Goal: Task Accomplishment & Management: Complete application form

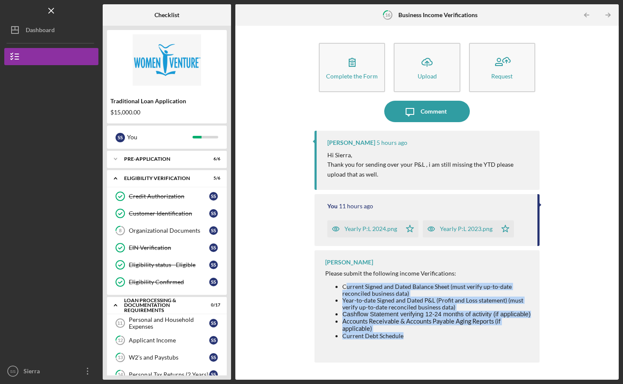
scroll to position [140, 0]
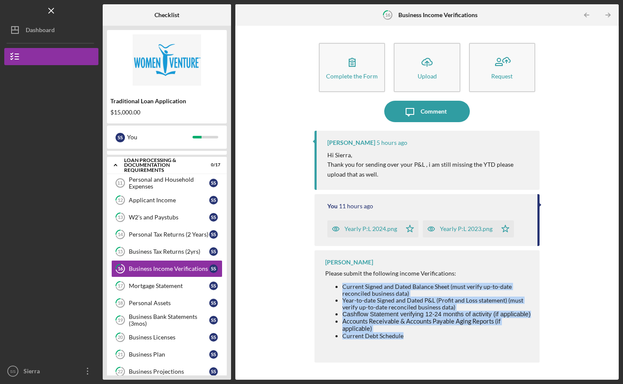
click at [339, 284] on ul "Current Signed and Dated Balance Sheet (must verify up-to-date reconciled busin…" at bounding box center [428, 311] width 206 height 56
drag, startPoint x: 339, startPoint y: 284, endPoint x: 152, endPoint y: 188, distance: 210.3
click at [152, 188] on div "Personal and Household Expenses" at bounding box center [169, 183] width 80 height 14
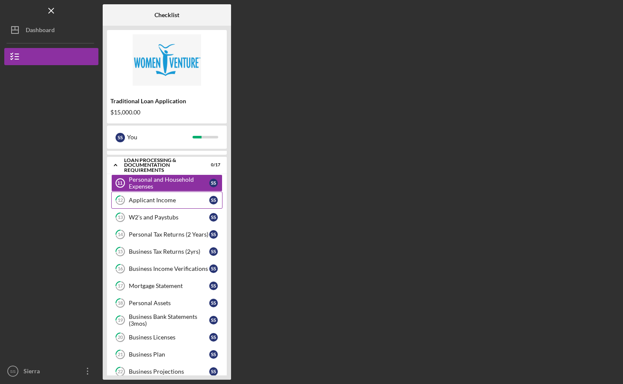
drag, startPoint x: 152, startPoint y: 188, endPoint x: 155, endPoint y: 201, distance: 13.5
click at [155, 201] on div "Applicant Income" at bounding box center [169, 200] width 80 height 7
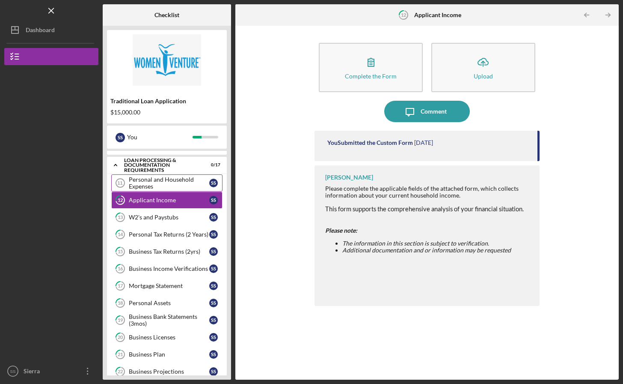
drag, startPoint x: 155, startPoint y: 201, endPoint x: 153, endPoint y: 179, distance: 22.4
click at [153, 179] on div "Personal and Household Expenses" at bounding box center [169, 183] width 80 height 14
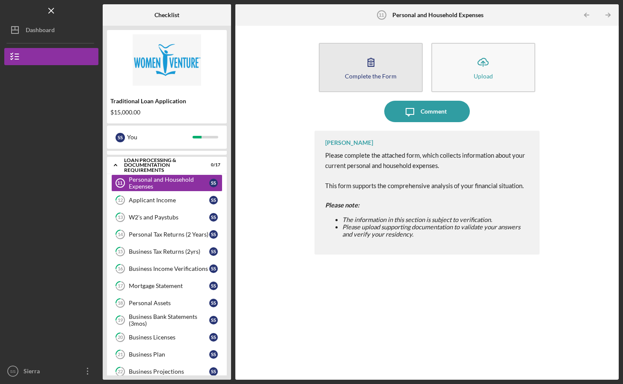
drag, startPoint x: 552, startPoint y: 6, endPoint x: 371, endPoint y: 62, distance: 189.2
click at [371, 62] on icon "button" at bounding box center [371, 61] width 21 height 21
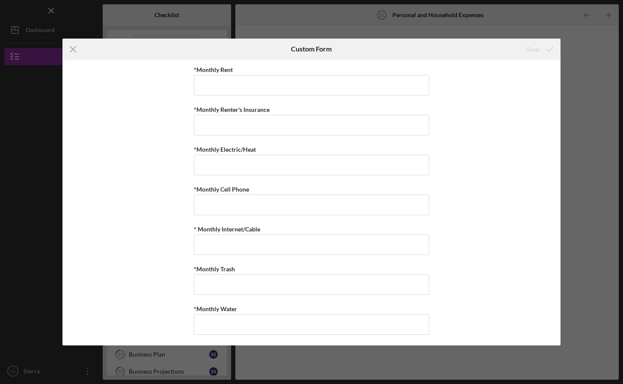
click at [73, 49] on line at bounding box center [73, 49] width 6 height 6
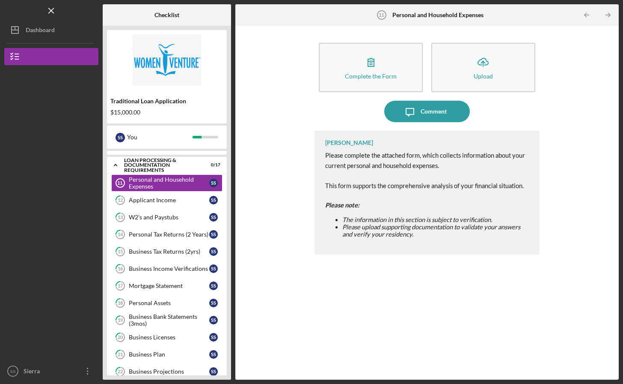
click at [374, 66] on icon "button" at bounding box center [371, 61] width 21 height 21
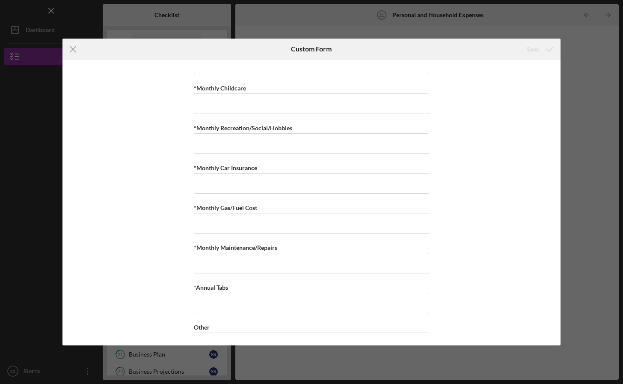
scroll to position [519, 0]
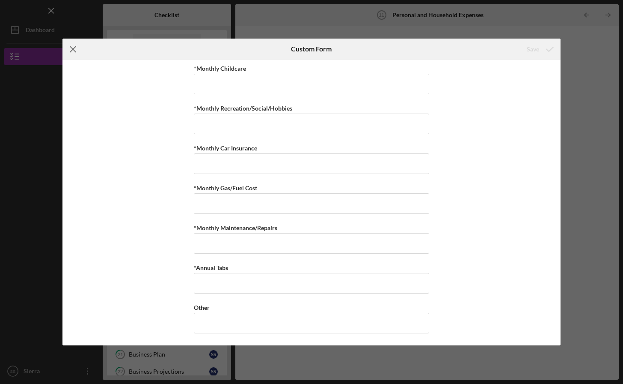
drag, startPoint x: 599, startPoint y: 1, endPoint x: 70, endPoint y: 53, distance: 531.3
click at [70, 53] on icon "Icon/Menu Close" at bounding box center [73, 49] width 21 height 21
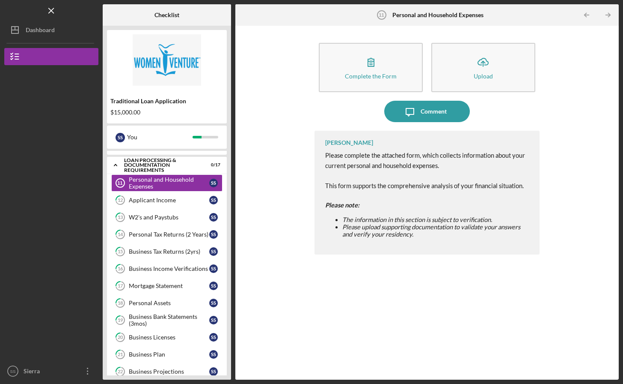
click at [147, 198] on div "Applicant Income" at bounding box center [169, 200] width 80 height 7
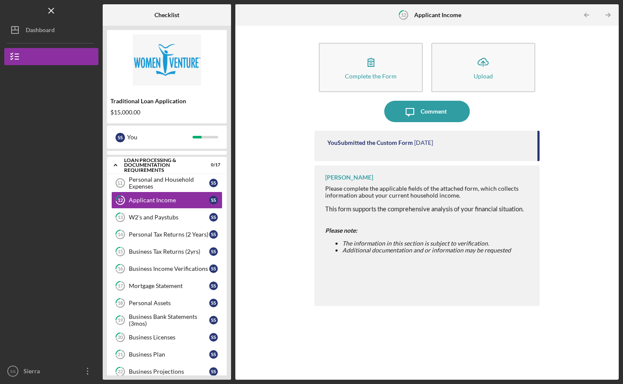
click at [359, 68] on button "Complete the Form Form" at bounding box center [371, 67] width 104 height 49
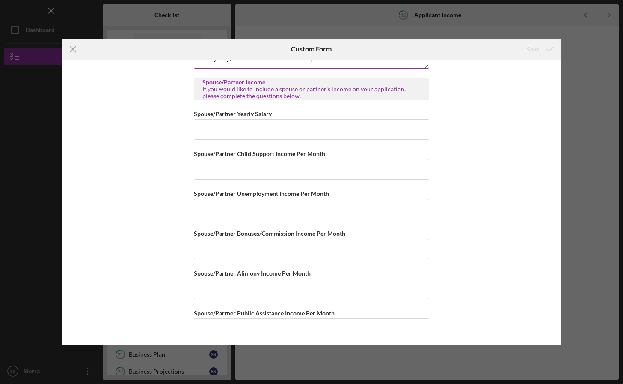
scroll to position [444, 0]
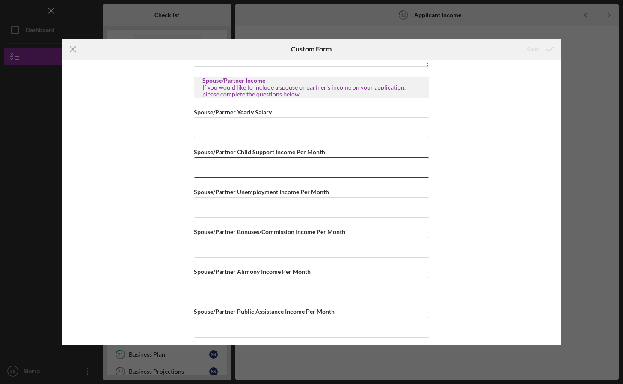
click at [245, 166] on input "Spouse/Partner Child Support Income Per Month" at bounding box center [312, 167] width 236 height 21
type input "$0"
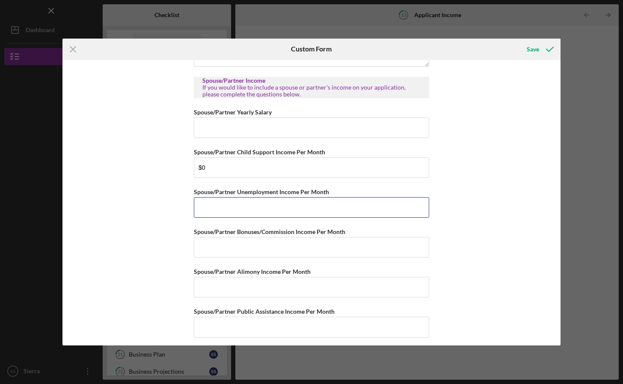
click at [221, 204] on input "Spouse/Partner Unemployment Income Per Month" at bounding box center [312, 207] width 236 height 21
type input "$0"
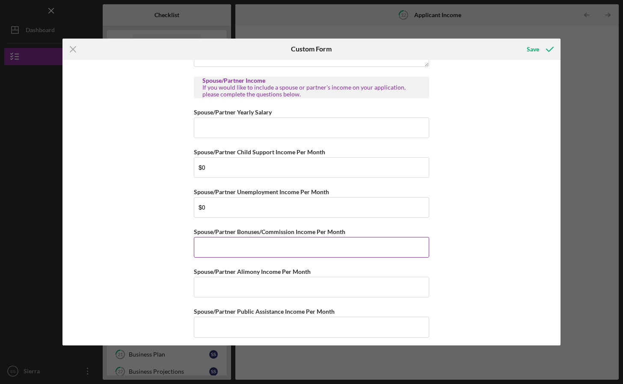
drag, startPoint x: 359, startPoint y: 68, endPoint x: 233, endPoint y: 241, distance: 214.8
click at [233, 241] on input "Spouse/Partner Bonuses/Commission Income Per Month" at bounding box center [312, 247] width 236 height 21
type input "$0"
click at [208, 288] on input "Spouse/Partner Alimony Income Per Month" at bounding box center [312, 287] width 236 height 21
type input "$0"
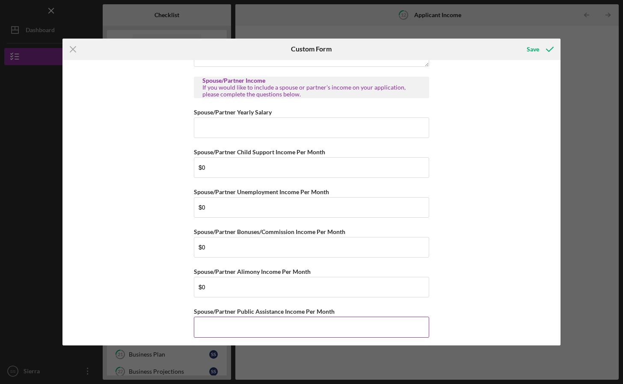
drag, startPoint x: 233, startPoint y: 241, endPoint x: 213, endPoint y: 323, distance: 83.7
click at [213, 323] on input "Spouse/Partner Public Assistance Income Per Month" at bounding box center [312, 326] width 236 height 21
type input "$0"
click at [224, 127] on input "Spouse/Partner Yearly Salary" at bounding box center [312, 127] width 236 height 21
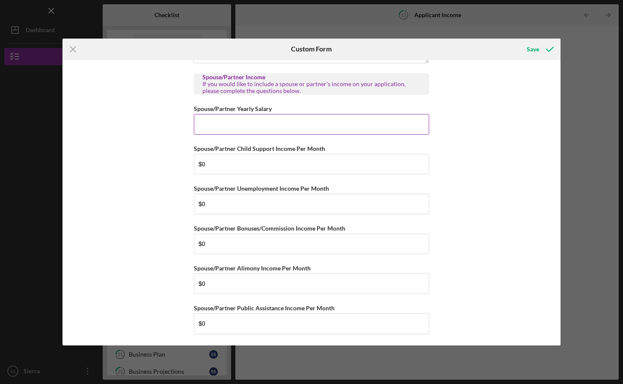
scroll to position [391, 0]
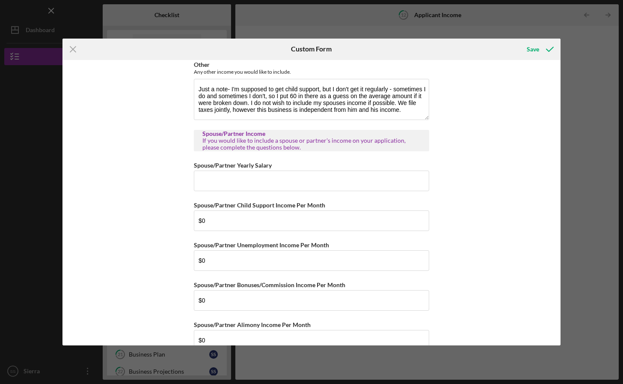
drag, startPoint x: 224, startPoint y: 127, endPoint x: 459, endPoint y: 196, distance: 245.4
click at [459, 196] on div "Personal Income Annual Individual Wages Annual Household Income Monthly Bonuses…" at bounding box center [312, 203] width 499 height 286
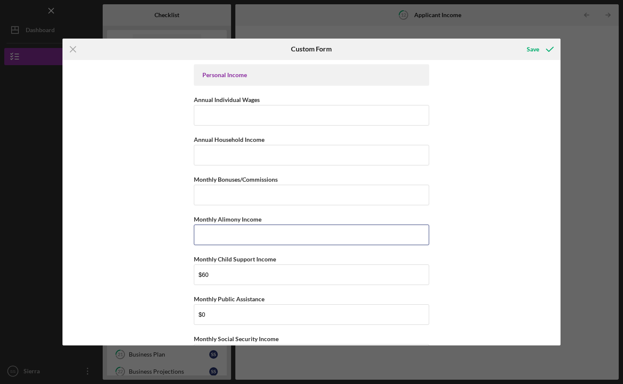
click at [238, 233] on input "Monthly Alimony Income" at bounding box center [312, 234] width 236 height 21
type input "$0"
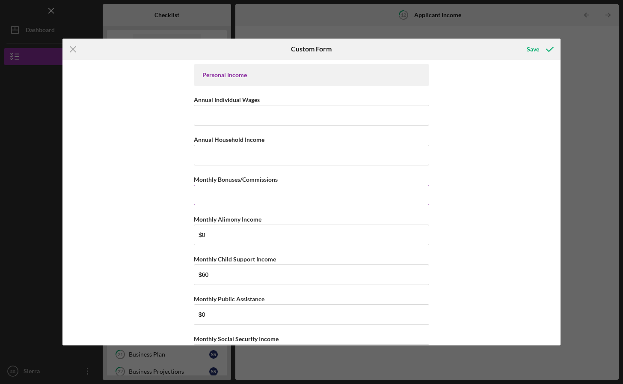
drag, startPoint x: 459, startPoint y: 196, endPoint x: 256, endPoint y: 192, distance: 203.0
click at [256, 192] on input "Monthly Bonuses/Commissions" at bounding box center [312, 195] width 236 height 21
type input "$0"
click at [531, 48] on div "Save" at bounding box center [533, 49] width 12 height 17
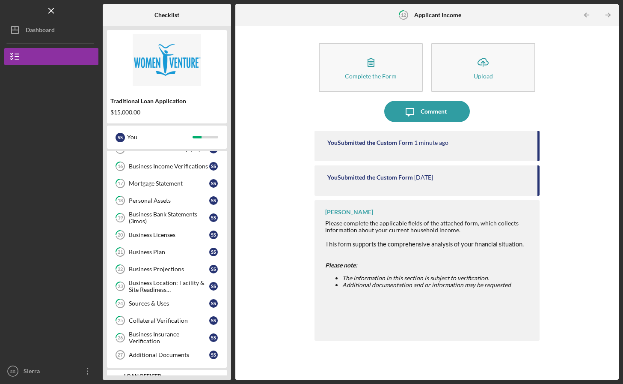
scroll to position [229, 0]
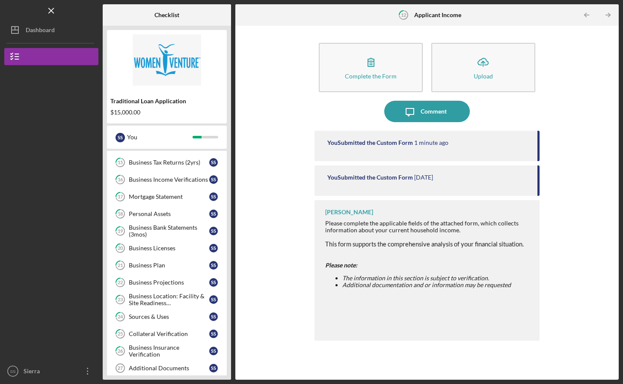
click at [170, 181] on div "Business Income Verifications" at bounding box center [169, 179] width 80 height 7
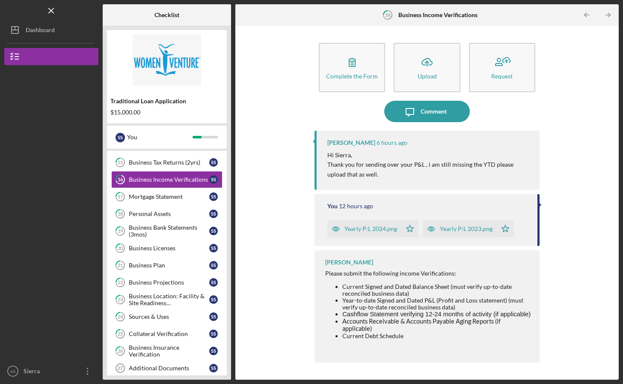
drag, startPoint x: 256, startPoint y: 192, endPoint x: 377, endPoint y: 228, distance: 125.9
click at [377, 228] on div "Yearly P:L 2024.png" at bounding box center [371, 228] width 53 height 7
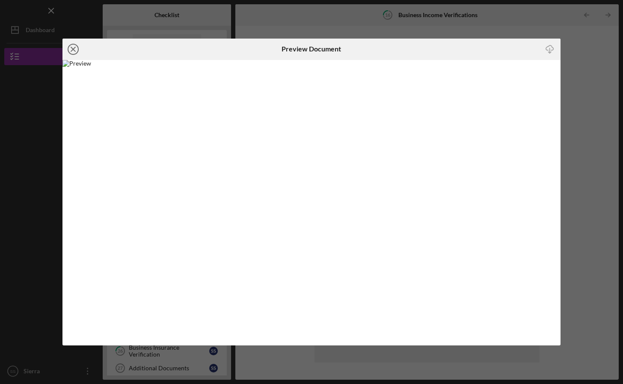
drag, startPoint x: 377, startPoint y: 228, endPoint x: 74, endPoint y: 51, distance: 351.2
click at [74, 51] on line at bounding box center [73, 49] width 4 height 4
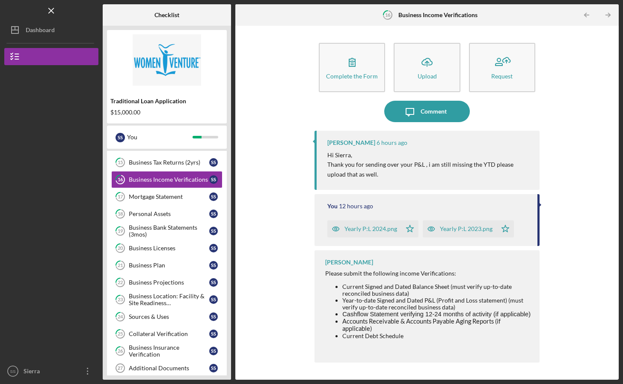
click at [309, 337] on div "Complete the Form Form Icon/Upload Upload Request Icon/Message Comment [PERSON_…" at bounding box center [427, 202] width 375 height 345
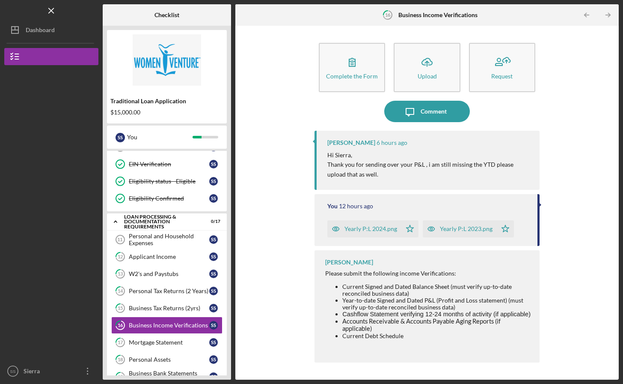
scroll to position [123, 0]
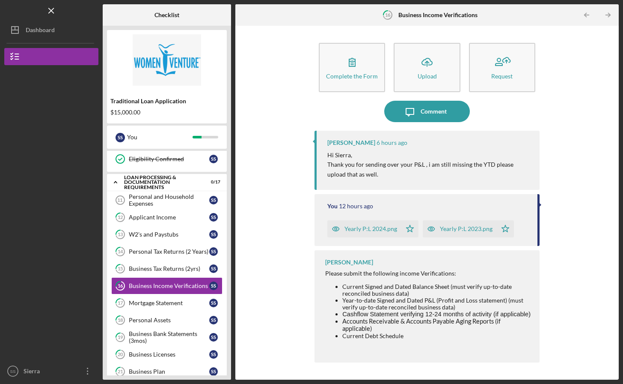
click at [147, 201] on div "Personal and Household Expenses" at bounding box center [169, 200] width 80 height 14
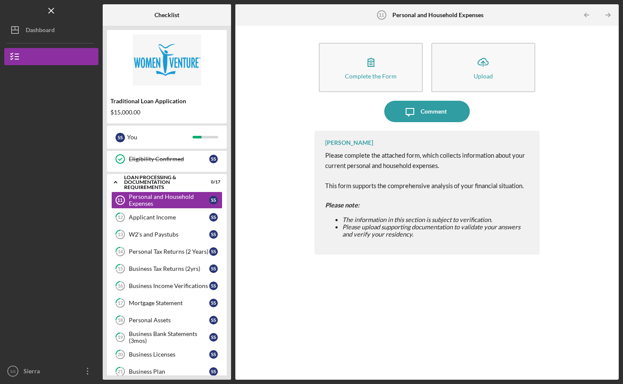
click at [369, 65] on icon "button" at bounding box center [371, 61] width 21 height 21
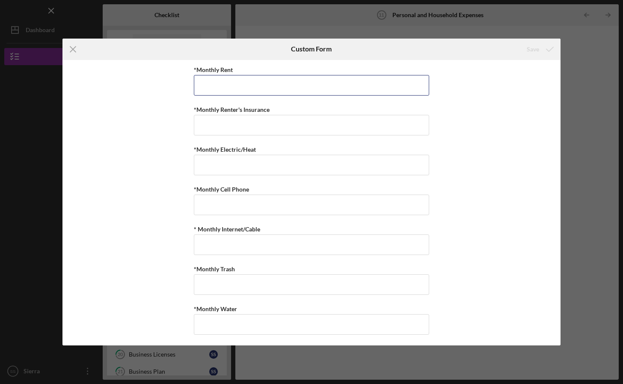
click at [266, 86] on input "*Monthly Rent" at bounding box center [312, 85] width 236 height 21
paste input "$3,125.24"
type input "$3,125.24"
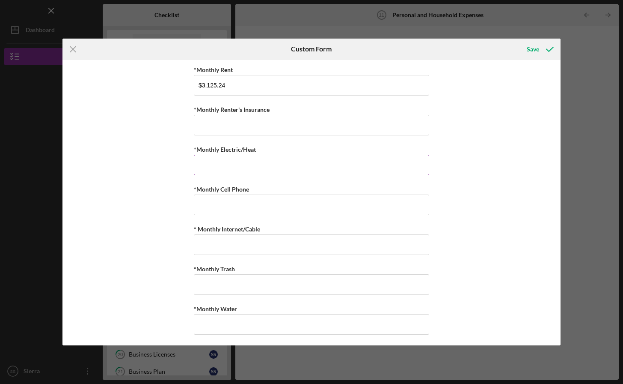
drag, startPoint x: 74, startPoint y: 51, endPoint x: 217, endPoint y: 161, distance: 180.1
click at [217, 161] on input "*Monthly Electric/Heat" at bounding box center [312, 165] width 236 height 21
paste input "$146.3"
type input "$146.3"
click at [251, 208] on input "*Monthly Cell Phone" at bounding box center [312, 204] width 236 height 21
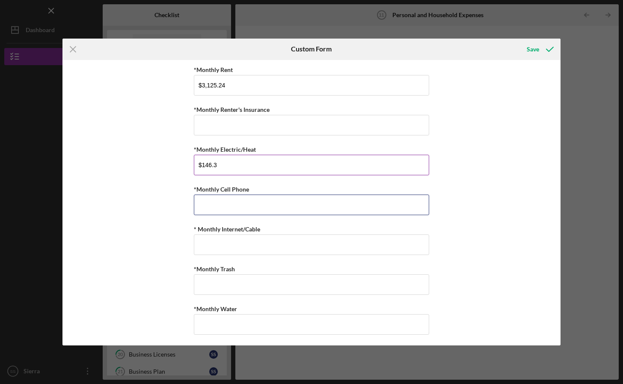
paste input "$352.47"
type input "$352.47"
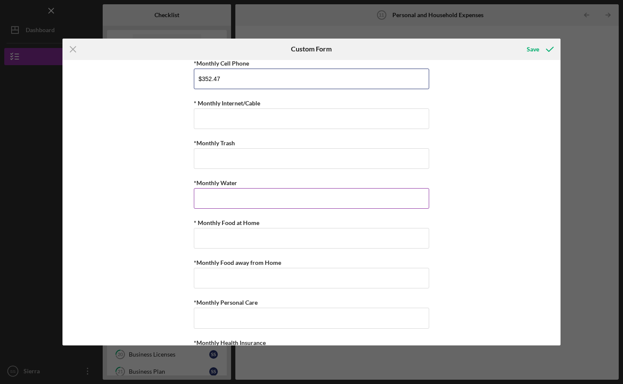
scroll to position [128, 0]
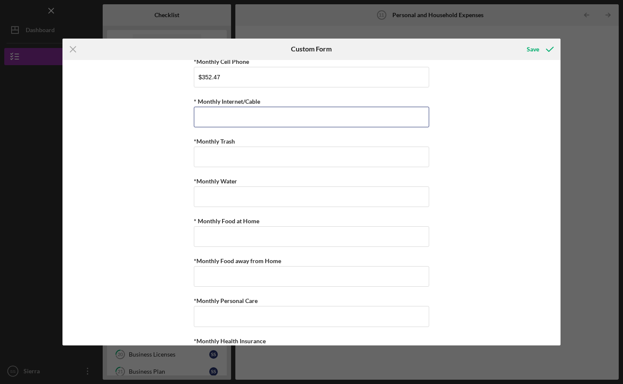
click at [240, 114] on input "* Monthly Internet/Cable" at bounding box center [312, 117] width 236 height 21
paste input "$102.5"
type input "$102.5"
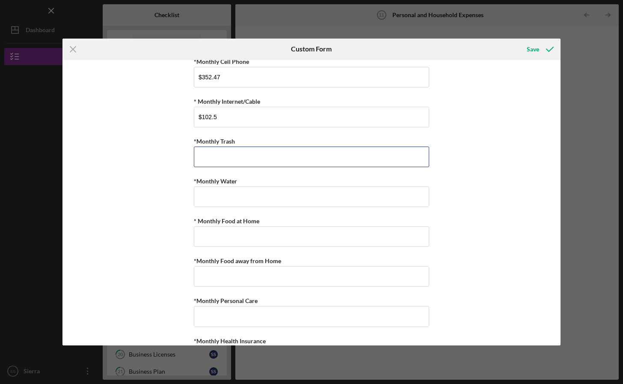
click at [214, 158] on input "*Monthly Trash" at bounding box center [312, 156] width 236 height 21
paste input "$35.3"
type input "$35.3"
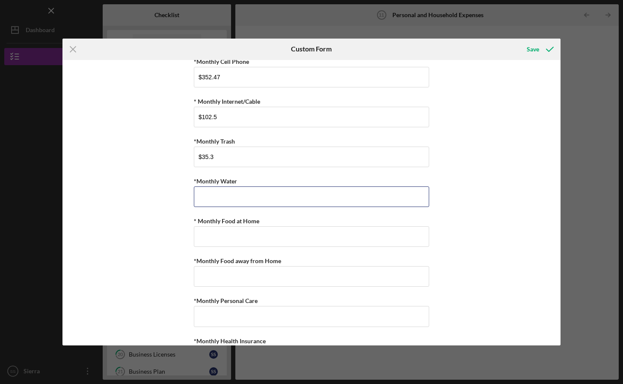
click at [210, 189] on input "*Monthly Water" at bounding box center [312, 196] width 236 height 21
paste input "$55.48"
type input "$55.48"
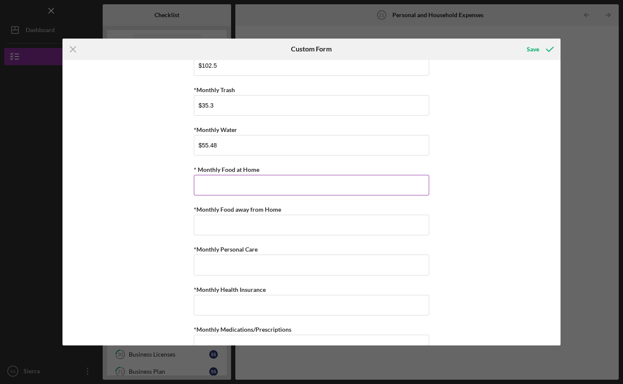
click at [230, 187] on input "* Monthly Food at Home" at bounding box center [312, 185] width 236 height 21
paste input "$800"
type input "$800"
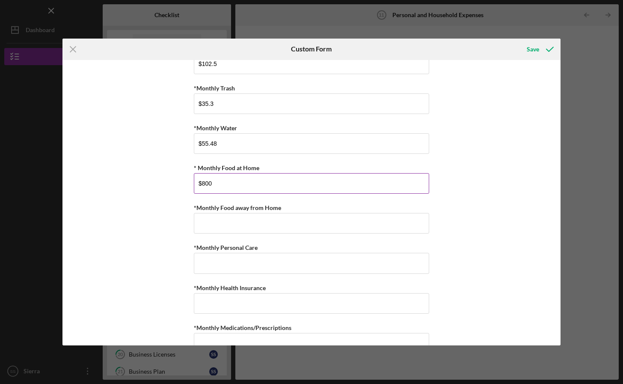
scroll to position [260, 0]
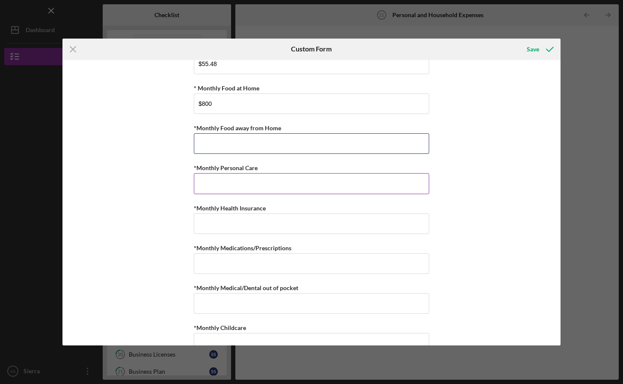
click at [232, 146] on input "*Monthly Food away from Home" at bounding box center [312, 143] width 236 height 21
paste input "$250"
type input "$250"
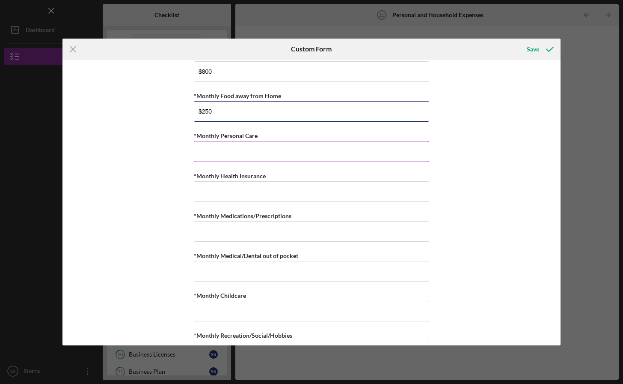
scroll to position [315, 0]
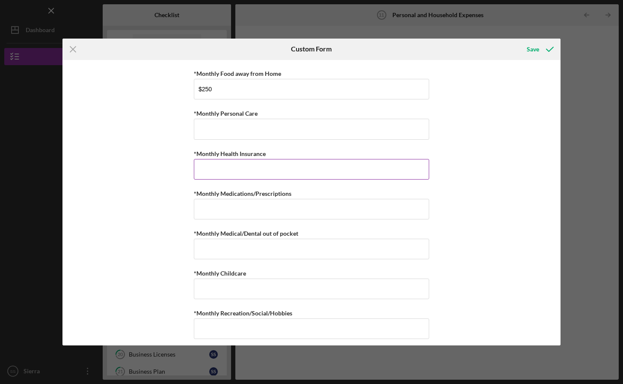
drag, startPoint x: 232, startPoint y: 146, endPoint x: 253, endPoint y: 166, distance: 29.4
click at [253, 166] on input "*Monthly Health Insurance" at bounding box center [312, 169] width 236 height 21
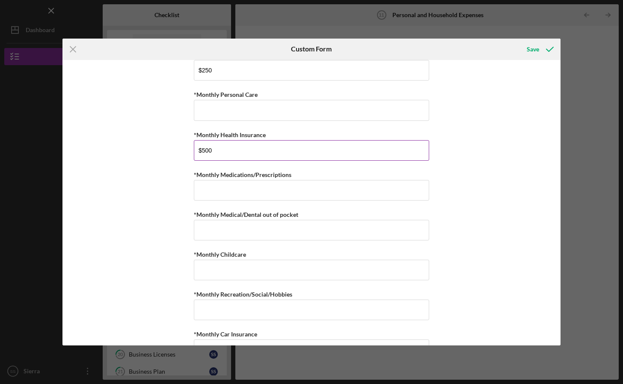
scroll to position [381, 0]
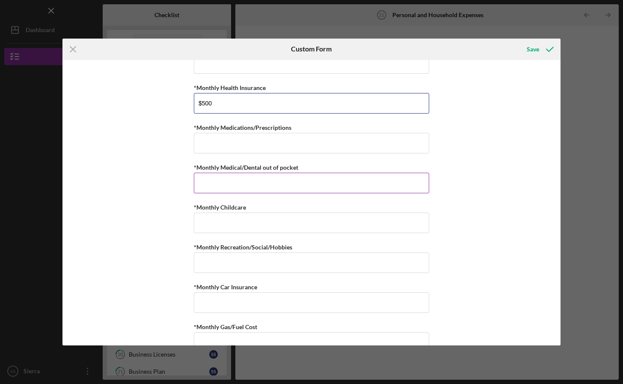
paste input ",150"
type input "$500"
drag, startPoint x: 253, startPoint y: 166, endPoint x: 250, endPoint y: 177, distance: 10.9
click at [250, 177] on input "*Monthly Medical/Dental out of pocket" at bounding box center [312, 183] width 236 height 21
paste input "$150"
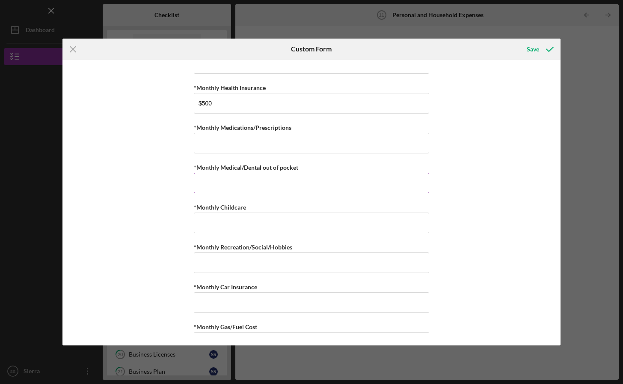
type input "$150"
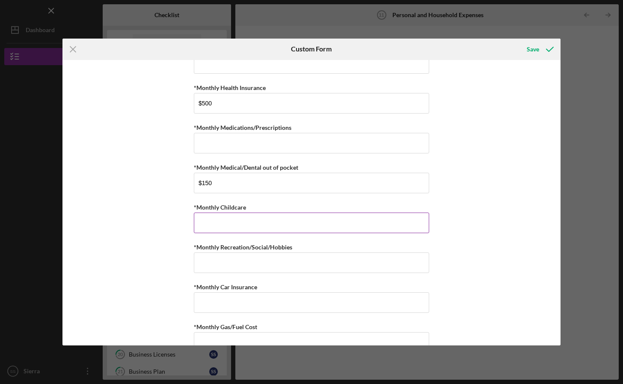
drag, startPoint x: 250, startPoint y: 177, endPoint x: 298, endPoint y: 222, distance: 65.4
click at [298, 222] on input "*Monthly Childcare" at bounding box center [312, 222] width 236 height 21
type input "$0"
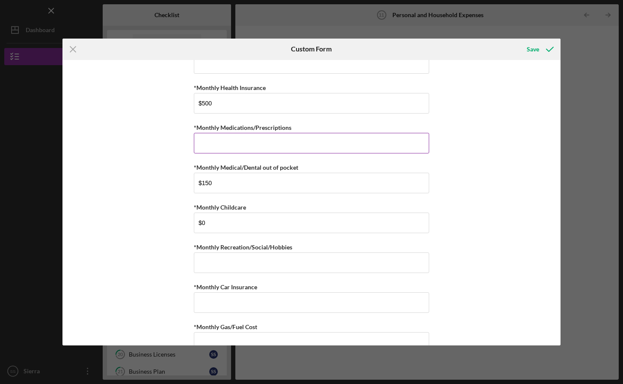
drag, startPoint x: 298, startPoint y: 222, endPoint x: 259, endPoint y: 139, distance: 91.8
click at [259, 139] on input "*Monthly Medications/Prescriptions" at bounding box center [312, 143] width 236 height 21
type input "$0"
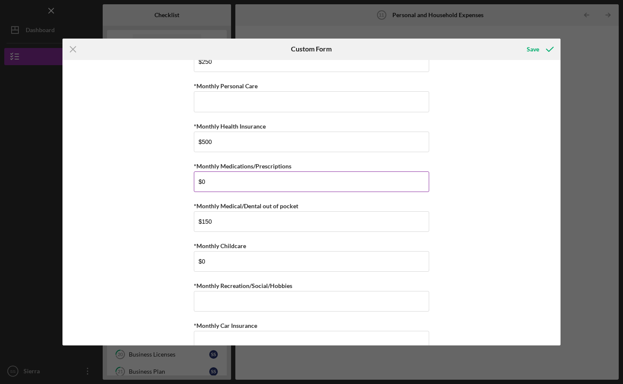
scroll to position [239, 0]
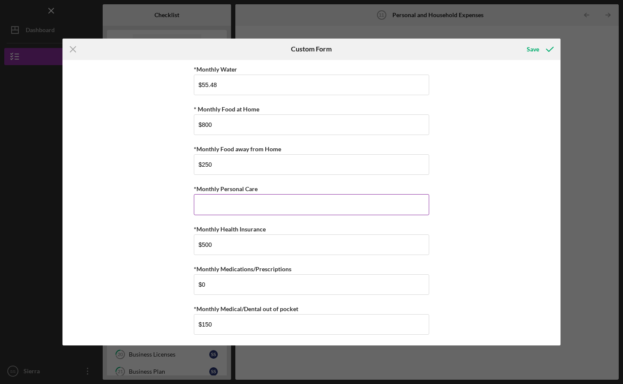
drag, startPoint x: 259, startPoint y: 139, endPoint x: 260, endPoint y: 200, distance: 60.8
click at [260, 200] on input "*Monthly Personal Care" at bounding box center [312, 204] width 236 height 21
type input "$0"
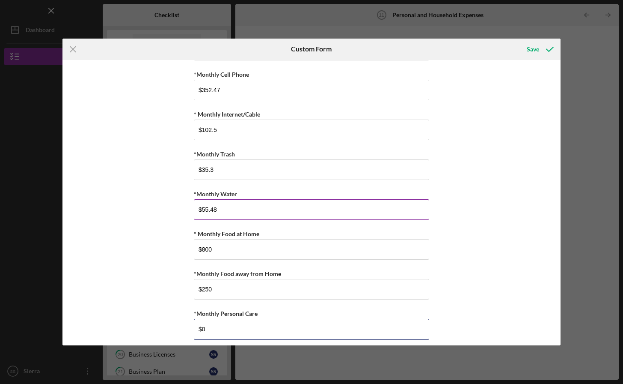
scroll to position [0, 0]
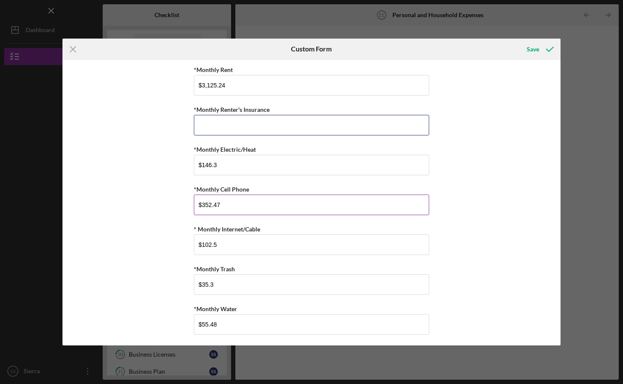
click at [292, 124] on input "*Monthly Renter's Insurance" at bounding box center [312, 125] width 236 height 21
type input "$0"
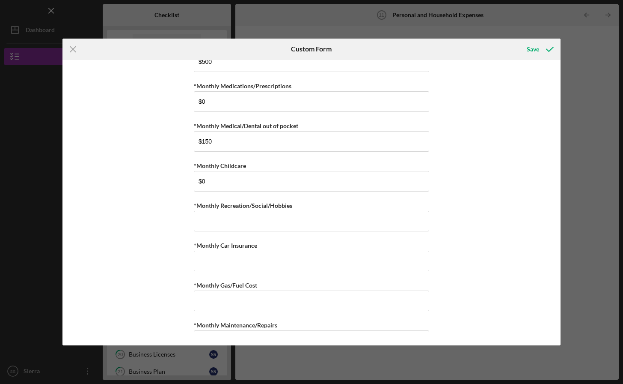
scroll to position [471, 0]
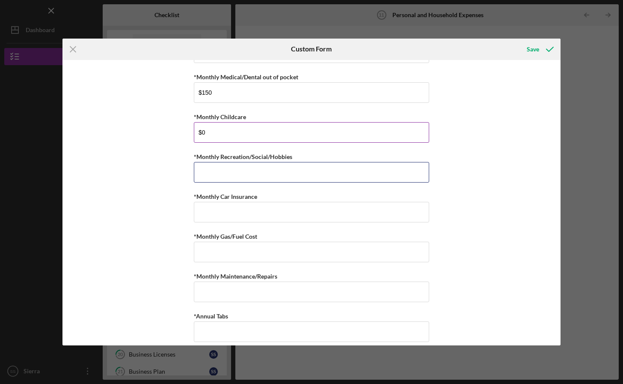
click at [317, 182] on input "*Monthly Recreation/Social/Hobbies" at bounding box center [312, 172] width 236 height 21
type input "$0"
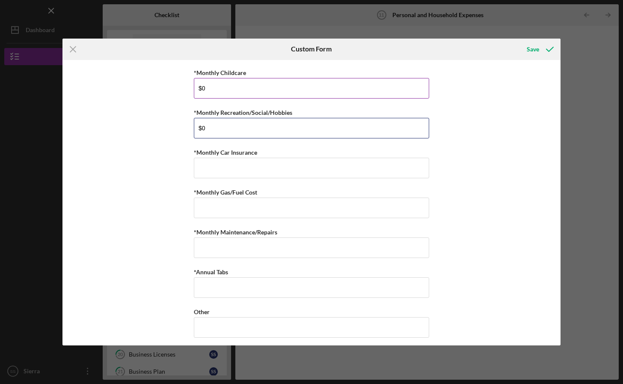
scroll to position [519, 0]
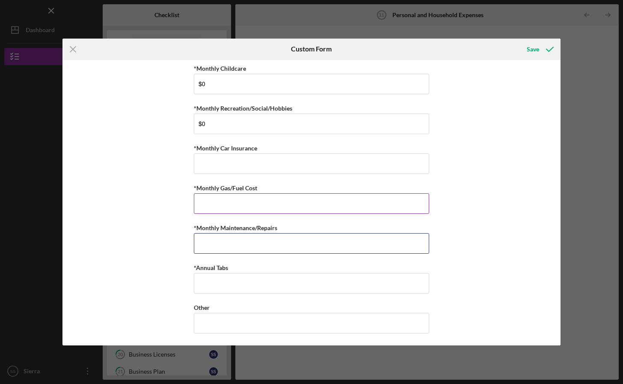
click at [263, 238] on input "*Monthly Maintenance/Repairs" at bounding box center [312, 243] width 236 height 21
click at [262, 206] on input "*Monthly Gas/Fuel Cost" at bounding box center [312, 203] width 236 height 21
paste input "$203.48"
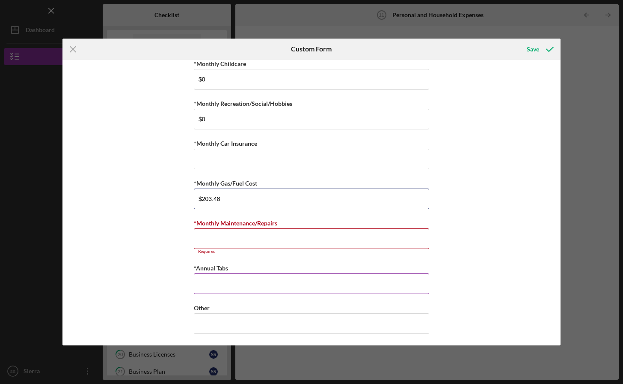
click at [250, 199] on input "$203.48" at bounding box center [312, 198] width 236 height 21
paste input
type input "$203.48"
click at [244, 159] on input "*Monthly Car Insurance" at bounding box center [312, 159] width 236 height 21
paste input "$203.48"
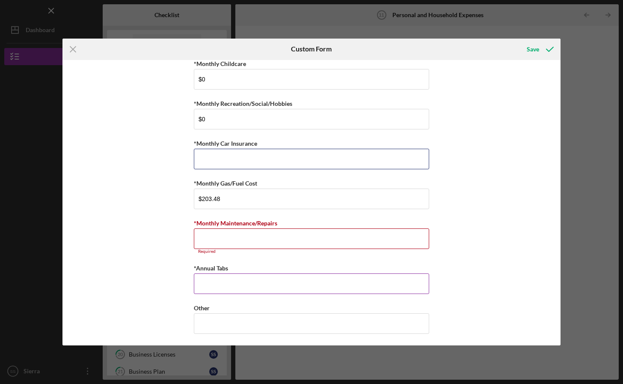
type input "$203.48"
click at [252, 198] on input "$203.48" at bounding box center [312, 198] width 236 height 21
paste input "40"
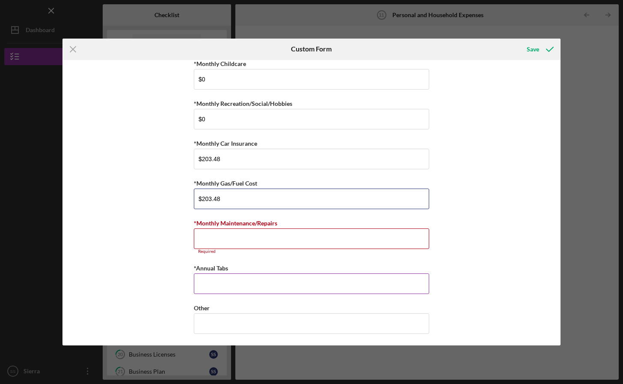
type input "$240"
click at [274, 242] on input "*Monthly Maintenance/Repairs" at bounding box center [312, 238] width 236 height 21
drag, startPoint x: 247, startPoint y: 264, endPoint x: 276, endPoint y: 234, distance: 42.4
click at [276, 234] on input "*Monthly Maintenance/Repairs" at bounding box center [312, 238] width 236 height 21
type input "$0"
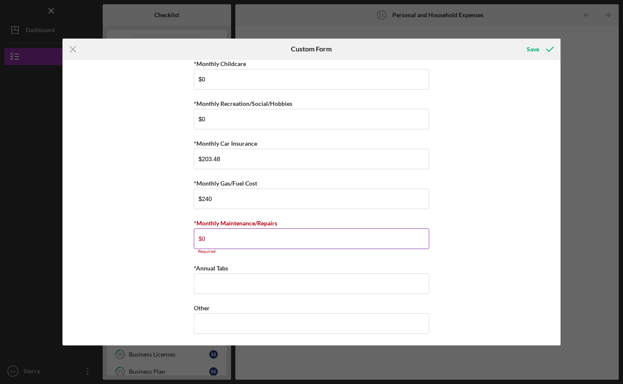
scroll to position [519, 0]
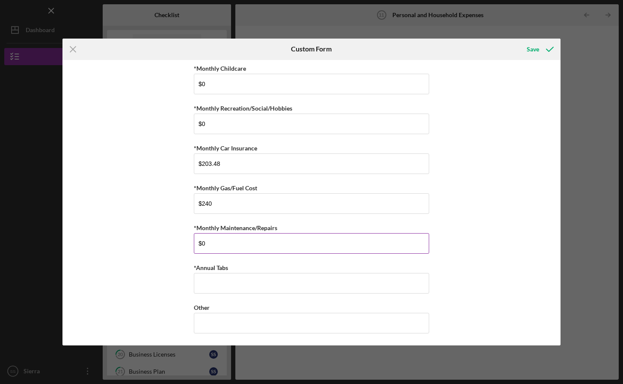
click at [443, 260] on div "*Monthly Rent $3,125.24 *Monthly Renter's Insurance $0 *Monthly Electric/Heat $…" at bounding box center [312, 203] width 499 height 286
drag, startPoint x: 276, startPoint y: 234, endPoint x: 247, endPoint y: 281, distance: 55.1
click at [247, 281] on input "*Annual Tabs" at bounding box center [312, 283] width 236 height 21
type input "$200"
click at [264, 314] on input "Other" at bounding box center [312, 323] width 236 height 21
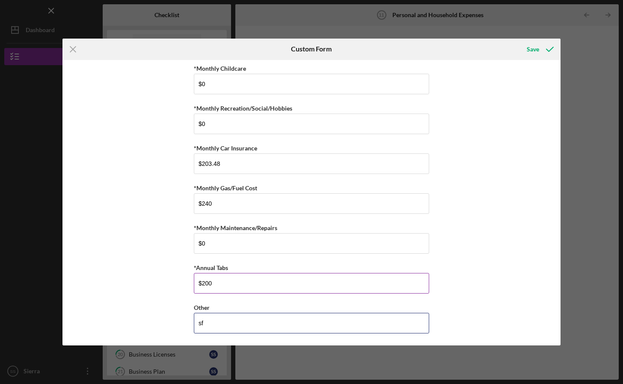
type input "s"
click at [525, 49] on button "Save" at bounding box center [540, 49] width 42 height 17
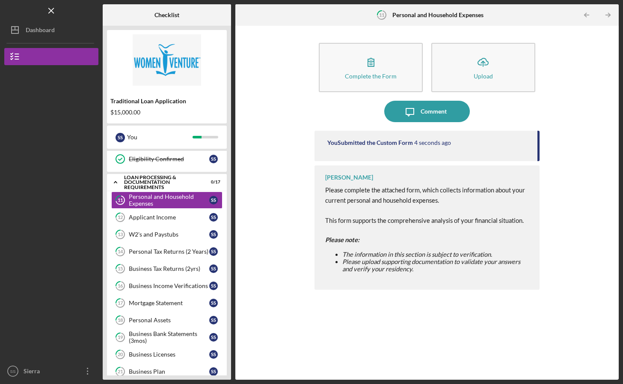
click at [152, 219] on div "Applicant Income" at bounding box center [169, 217] width 80 height 7
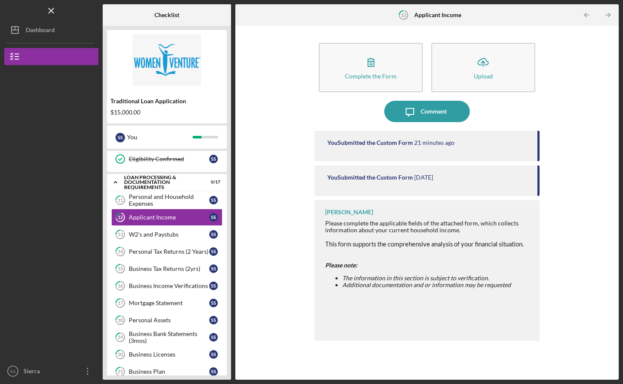
click at [365, 69] on icon "button" at bounding box center [371, 61] width 21 height 21
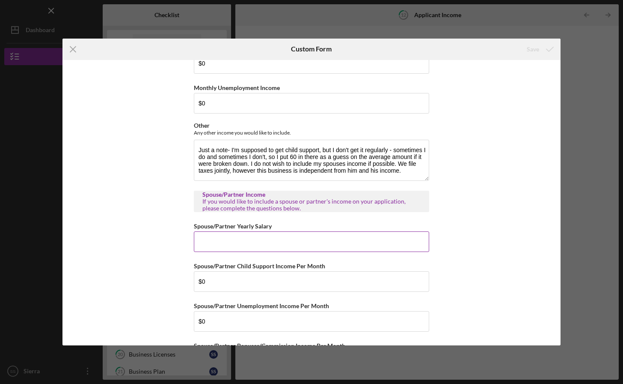
scroll to position [362, 0]
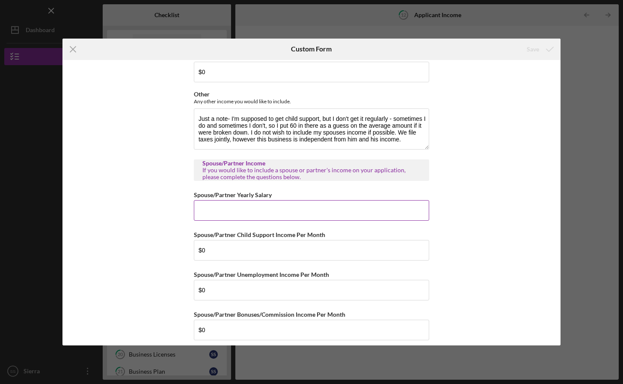
click at [274, 209] on input "Spouse/Partner Yearly Salary" at bounding box center [312, 210] width 236 height 21
type input "$110,000"
click at [531, 52] on div "Save" at bounding box center [533, 49] width 12 height 17
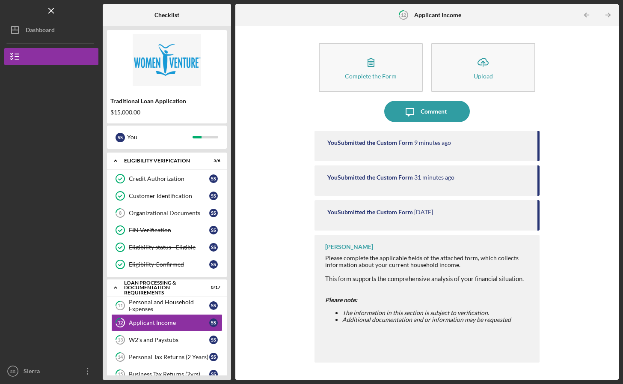
scroll to position [61, 0]
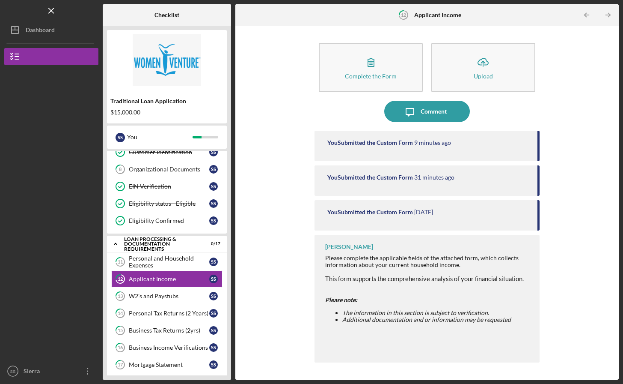
click at [169, 260] on div "Personal and Household Expenses" at bounding box center [169, 262] width 80 height 14
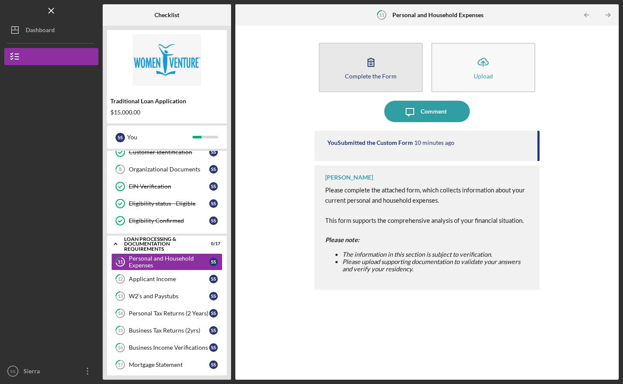
drag, startPoint x: 274, startPoint y: 209, endPoint x: 353, endPoint y: 62, distance: 166.5
click at [353, 62] on button "Complete the Form Form" at bounding box center [371, 67] width 104 height 49
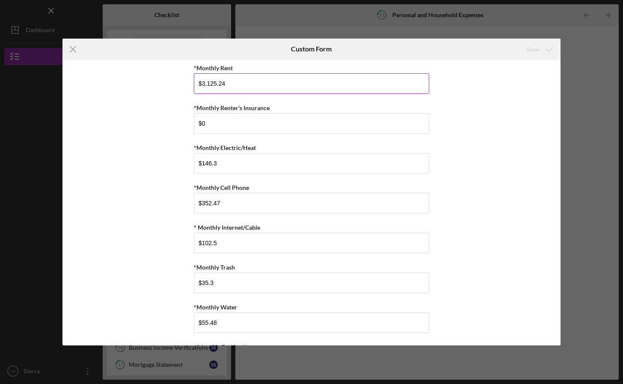
scroll to position [3, 0]
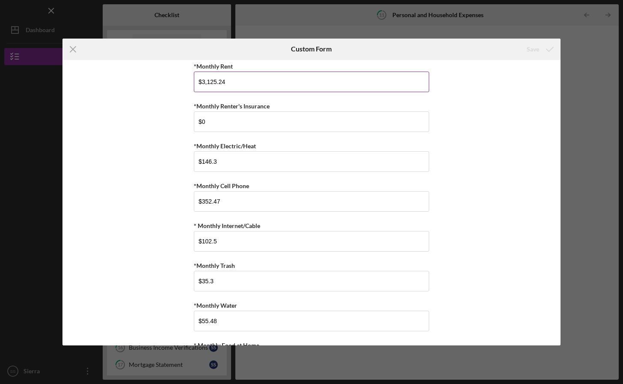
click at [72, 50] on line at bounding box center [73, 49] width 6 height 6
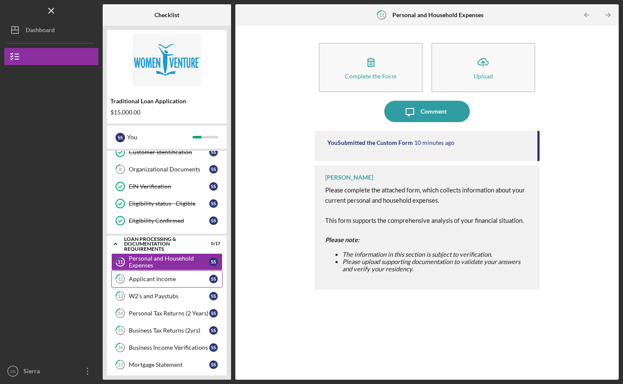
drag, startPoint x: 353, startPoint y: 62, endPoint x: 146, endPoint y: 279, distance: 300.1
click at [146, 279] on div "Applicant Income" at bounding box center [169, 278] width 80 height 7
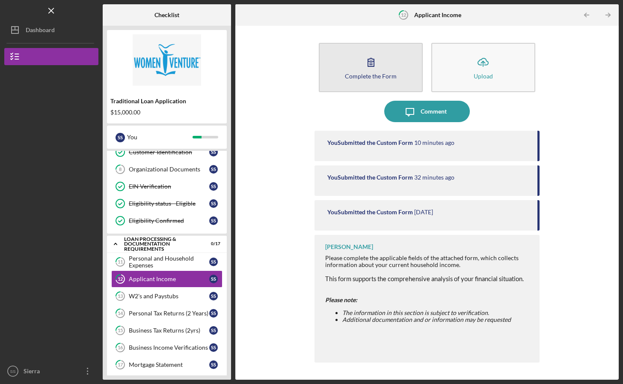
drag, startPoint x: 146, startPoint y: 279, endPoint x: 372, endPoint y: 66, distance: 311.4
click at [372, 66] on icon "button" at bounding box center [371, 61] width 21 height 21
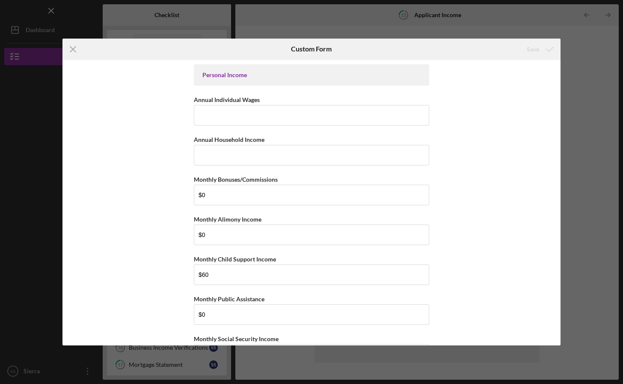
scroll to position [2, 0]
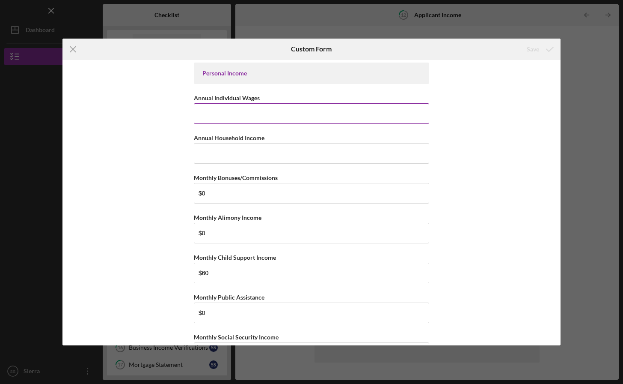
drag, startPoint x: 328, startPoint y: 332, endPoint x: 265, endPoint y: 112, distance: 228.4
click at [265, 112] on input "Annual Individual Wages" at bounding box center [312, 113] width 236 height 21
paste input "$40,409"
type input "$40,409"
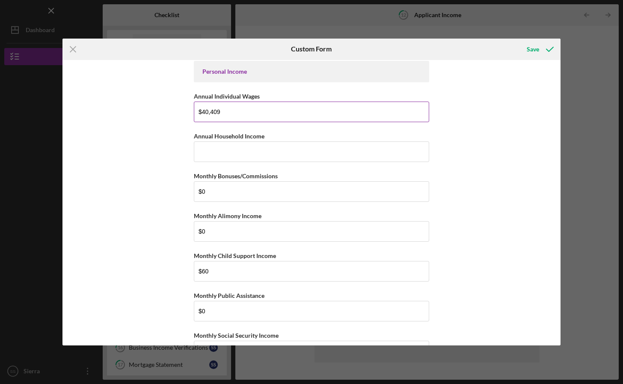
scroll to position [6, 0]
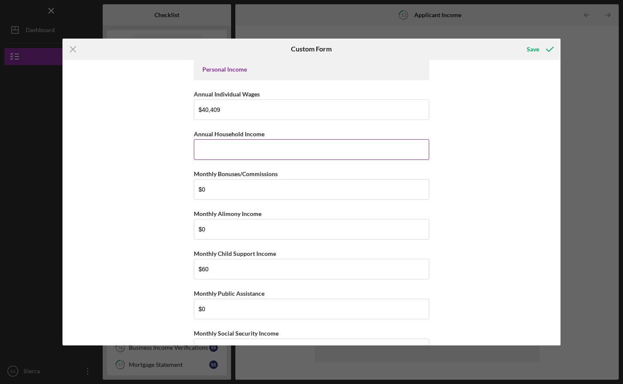
drag, startPoint x: 265, startPoint y: 112, endPoint x: 228, endPoint y: 151, distance: 53.9
click at [228, 151] on input "Annual Household Income" at bounding box center [312, 149] width 236 height 21
paste input "$159,860"
type input "$159,860"
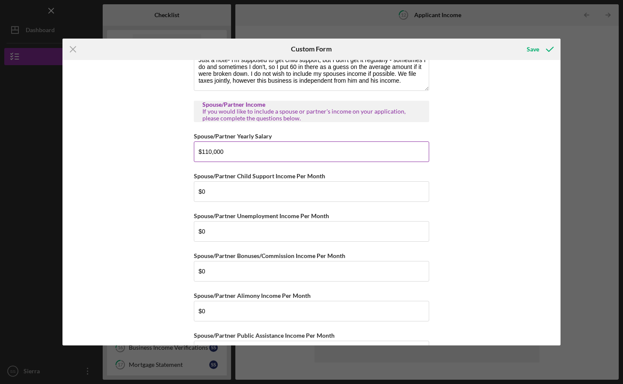
scroll to position [528, 0]
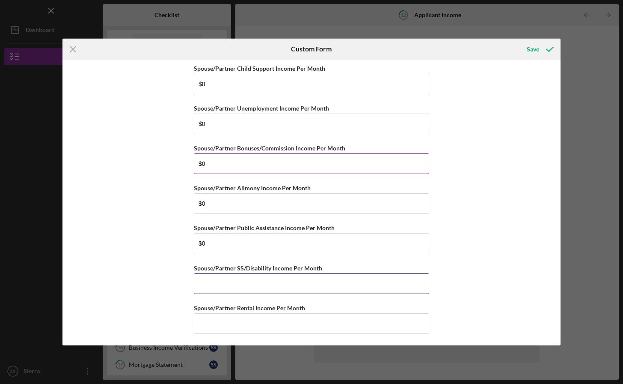
click at [338, 280] on input "Spouse/Partner SS/Disability Income Per Month" at bounding box center [312, 283] width 236 height 21
type input "$0"
click at [255, 318] on input "Spouse/Partner Rental Income Per Month" at bounding box center [312, 323] width 236 height 21
type input "$0"
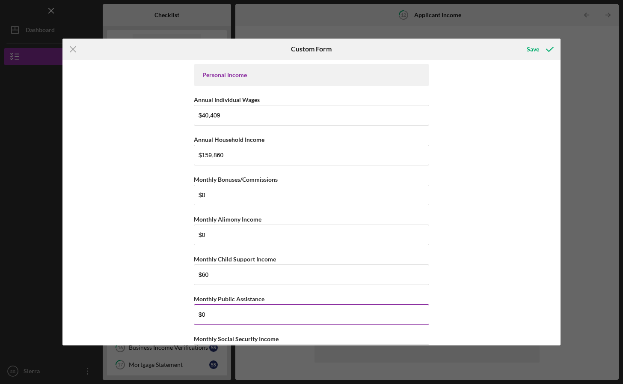
click at [534, 48] on div "Save" at bounding box center [533, 49] width 12 height 17
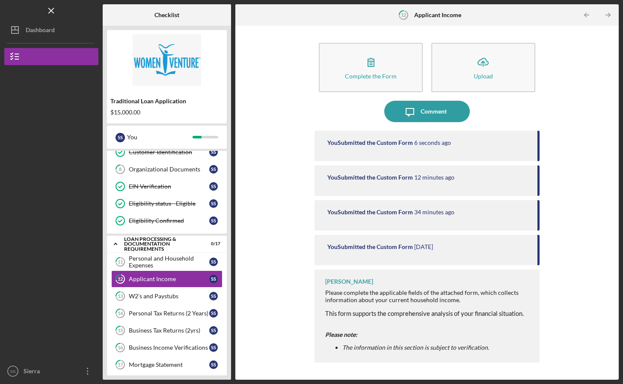
click at [429, 113] on div "Comment" at bounding box center [434, 111] width 26 height 21
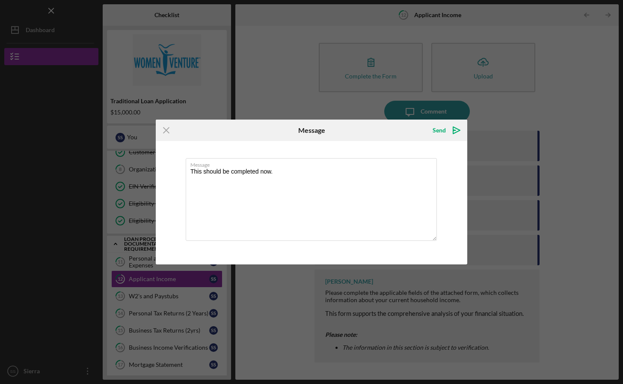
type textarea "This should be completed now."
click at [443, 131] on div "Send" at bounding box center [439, 130] width 13 height 17
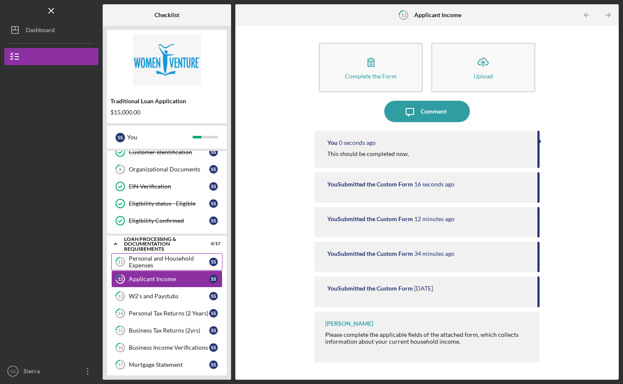
drag, startPoint x: 255, startPoint y: 318, endPoint x: 135, endPoint y: 268, distance: 129.9
click at [135, 268] on div "Personal and Household Expenses" at bounding box center [169, 262] width 80 height 14
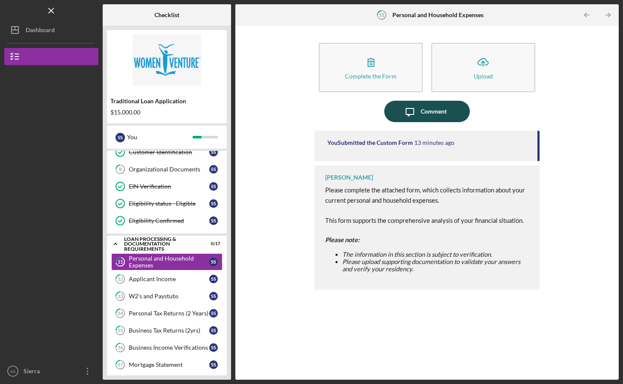
drag, startPoint x: 135, startPoint y: 268, endPoint x: 430, endPoint y: 116, distance: 331.7
click at [430, 116] on div "Comment" at bounding box center [434, 111] width 26 height 21
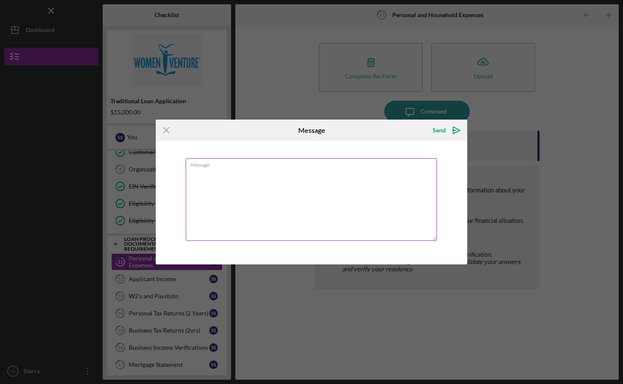
drag, startPoint x: 430, startPoint y: 116, endPoint x: 319, endPoint y: 182, distance: 129.0
click at [319, 182] on textarea "Message" at bounding box center [311, 199] width 251 height 83
type textarea "This should be ready, thank your patience."
click at [438, 130] on div "Send" at bounding box center [439, 130] width 13 height 17
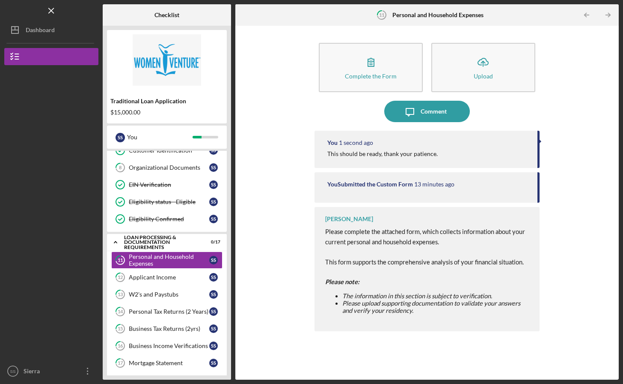
scroll to position [75, 0]
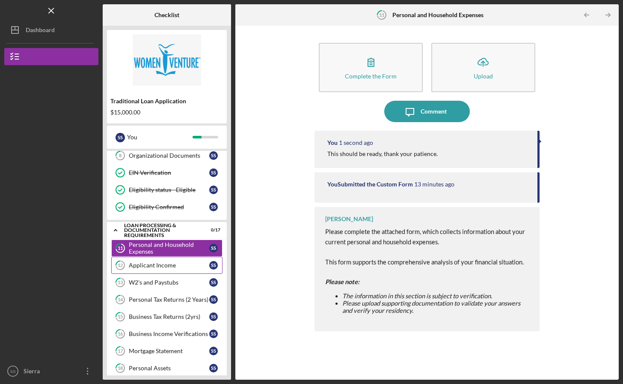
drag, startPoint x: 319, startPoint y: 182, endPoint x: 144, endPoint y: 266, distance: 194.2
click at [144, 266] on div "Applicant Income" at bounding box center [169, 265] width 80 height 7
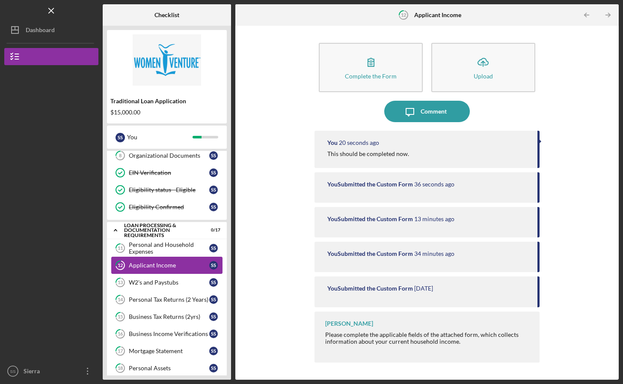
click at [150, 283] on div "W2's and Paystubs" at bounding box center [169, 282] width 80 height 7
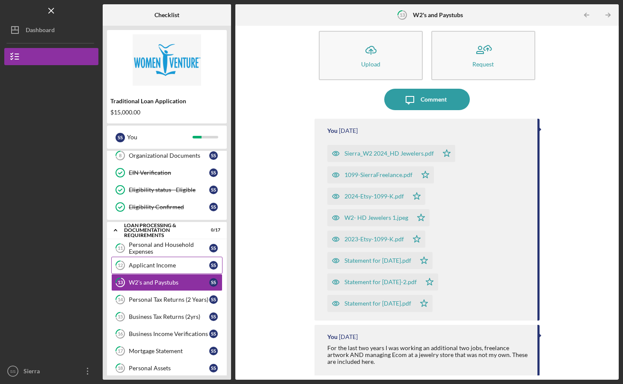
scroll to position [26, 0]
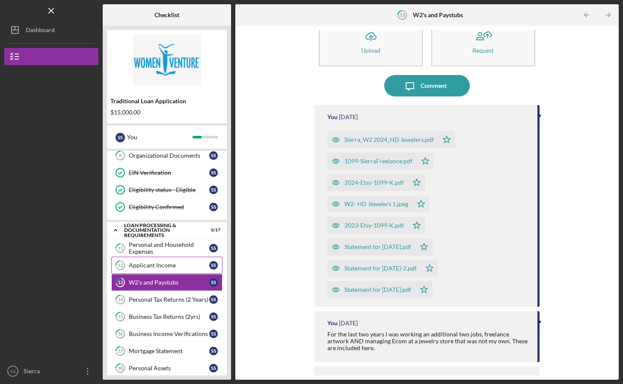
click at [151, 301] on div "Personal Tax Returns (2 Years)" at bounding box center [169, 299] width 80 height 7
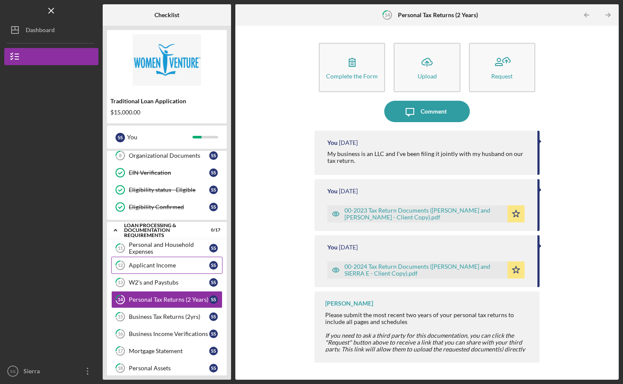
click at [150, 315] on div "Business Tax Returns (2yrs)" at bounding box center [169, 316] width 80 height 7
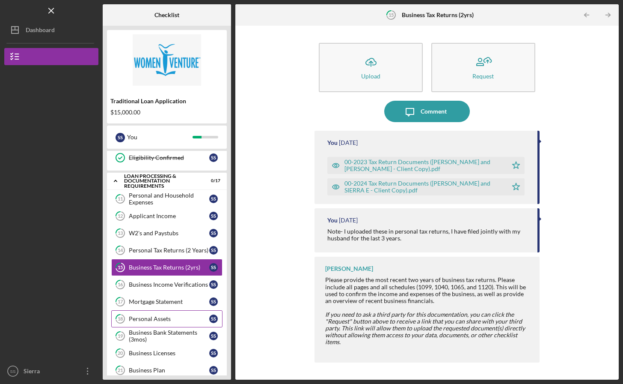
scroll to position [126, 0]
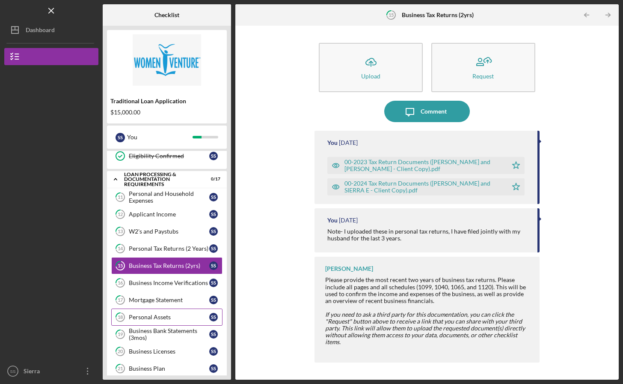
click at [153, 285] on div "Business Income Verifications" at bounding box center [169, 282] width 80 height 7
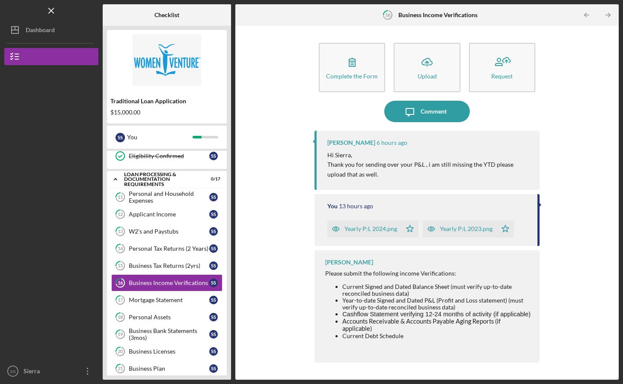
click at [352, 61] on icon "button" at bounding box center [352, 61] width 21 height 21
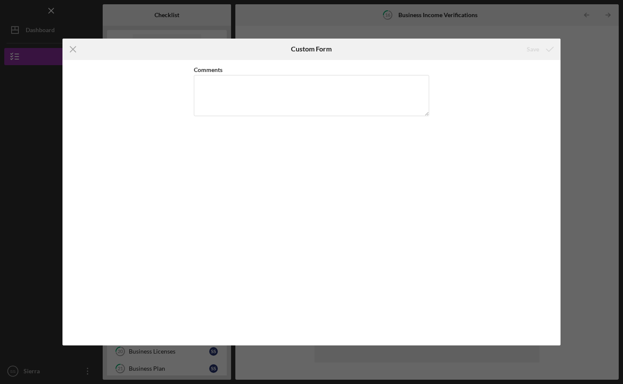
click at [72, 49] on icon "Icon/Menu Close" at bounding box center [73, 49] width 21 height 21
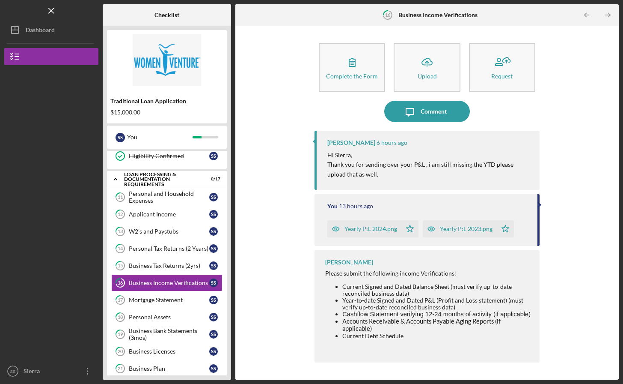
click at [430, 64] on icon "Icon/Upload" at bounding box center [427, 61] width 21 height 21
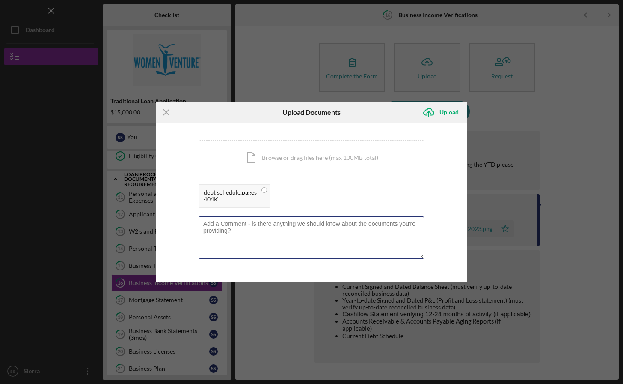
click at [271, 241] on textarea at bounding box center [312, 237] width 226 height 42
type textarea "I hope this is ok, I've never made one of these before."
click at [450, 111] on div "Upload" at bounding box center [449, 112] width 19 height 17
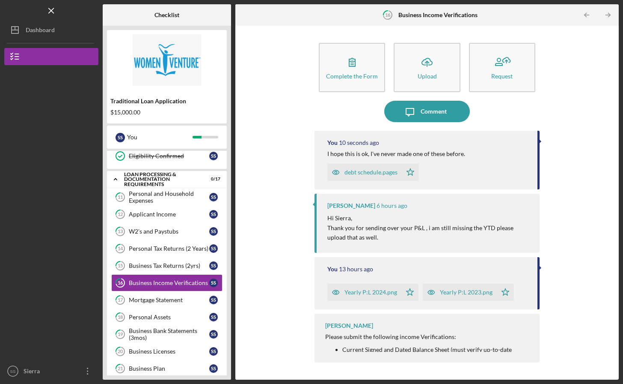
click at [358, 171] on div "debt schedule.pages" at bounding box center [371, 172] width 53 height 7
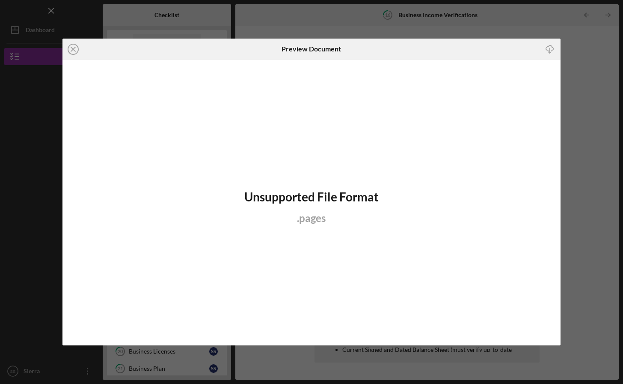
drag, startPoint x: 241, startPoint y: 332, endPoint x: 176, endPoint y: 50, distance: 289.7
click at [176, 50] on div "Icon/Close" at bounding box center [146, 49] width 166 height 21
click at [73, 50] on icon "Icon/Close" at bounding box center [73, 49] width 21 height 21
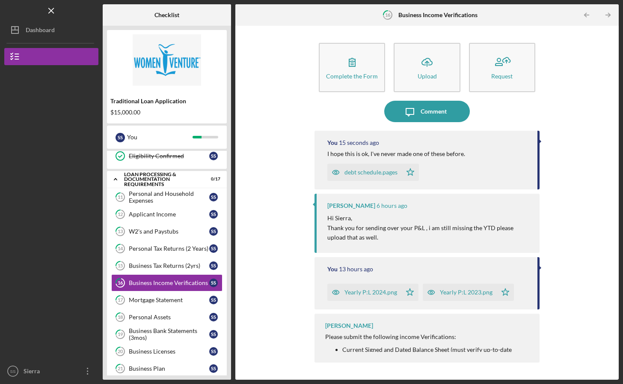
click at [427, 67] on icon "Icon/Upload" at bounding box center [427, 61] width 21 height 21
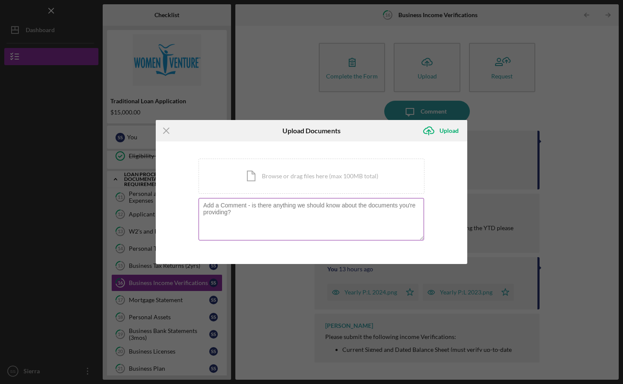
drag, startPoint x: 176, startPoint y: 50, endPoint x: 298, endPoint y: 216, distance: 206.7
click at [298, 216] on textarea at bounding box center [312, 219] width 226 height 42
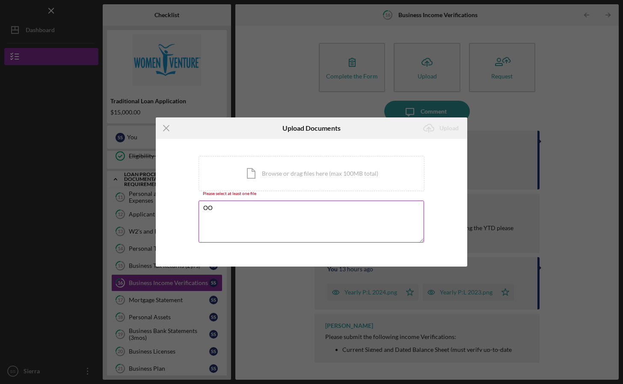
type textarea "O"
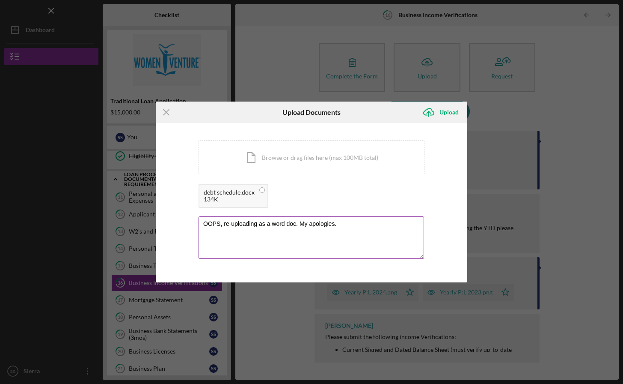
type textarea "OOPS, re-uploading as a word doc. My apologies."
click at [444, 114] on div "Upload" at bounding box center [449, 112] width 19 height 17
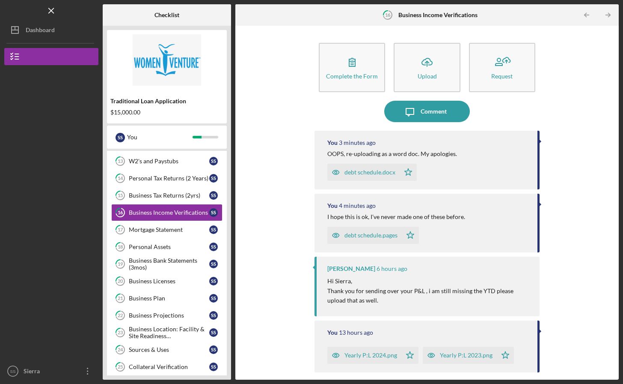
scroll to position [277, 0]
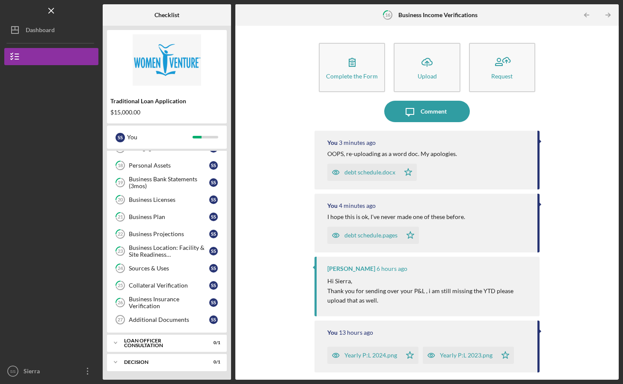
click at [163, 321] on div "Additional Documents" at bounding box center [169, 319] width 80 height 7
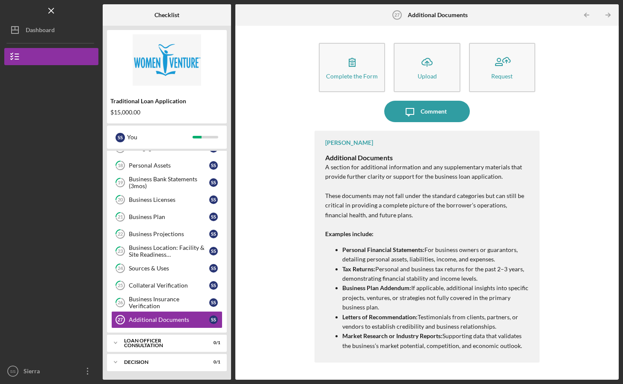
click at [155, 300] on div "Business Insurance Verification" at bounding box center [169, 302] width 80 height 14
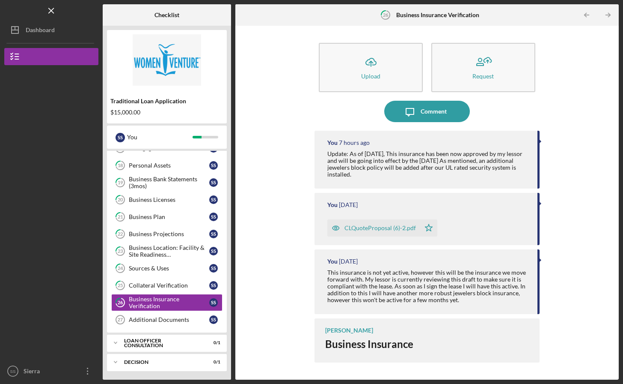
click at [149, 289] on link "25 Collateral Verification S S" at bounding box center [166, 285] width 111 height 17
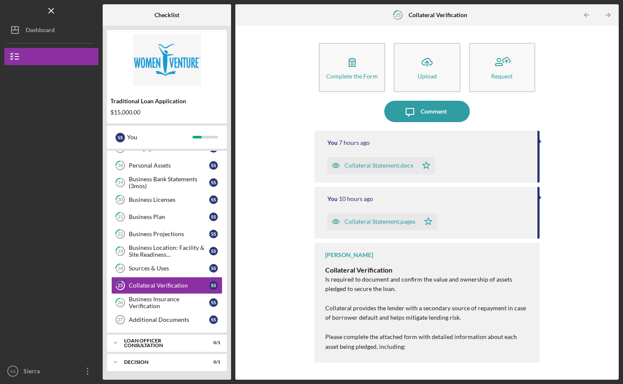
drag, startPoint x: 21, startPoint y: 383, endPoint x: 473, endPoint y: 195, distance: 489.3
click at [473, 195] on div "You 10 hours ago" at bounding box center [429, 198] width 202 height 7
click at [452, 143] on div "You 7 hours ago" at bounding box center [429, 142] width 202 height 7
click at [140, 305] on div "Business Insurance Verification" at bounding box center [169, 302] width 80 height 14
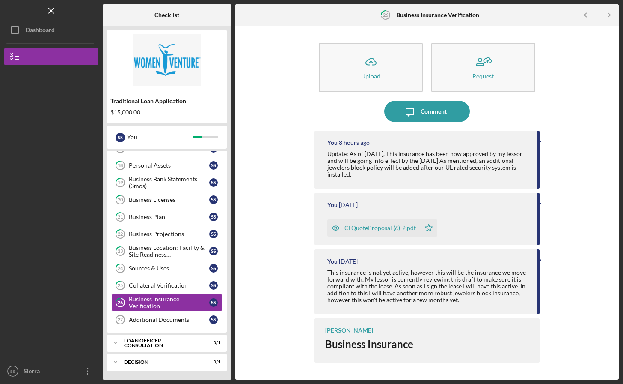
click at [155, 318] on div "Additional Documents" at bounding box center [169, 319] width 80 height 7
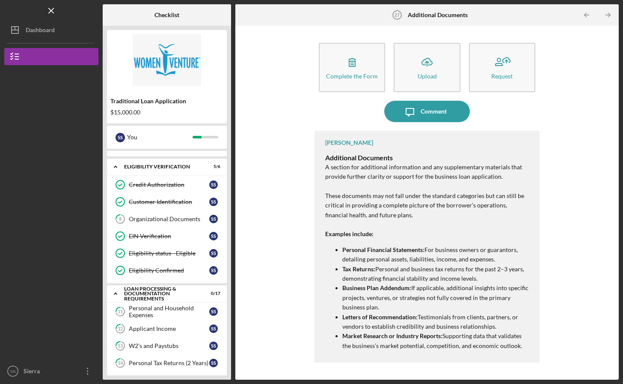
scroll to position [79, 0]
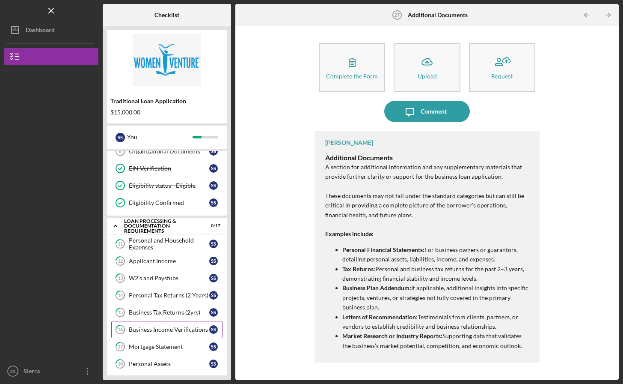
drag, startPoint x: 15, startPoint y: 199, endPoint x: 142, endPoint y: 333, distance: 184.1
click at [142, 333] on link "16 Business Income Verifications S S" at bounding box center [166, 329] width 111 height 17
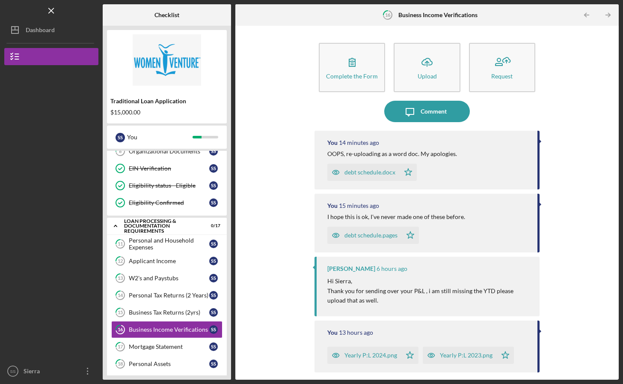
click at [428, 71] on icon "Icon/Upload" at bounding box center [427, 61] width 21 height 21
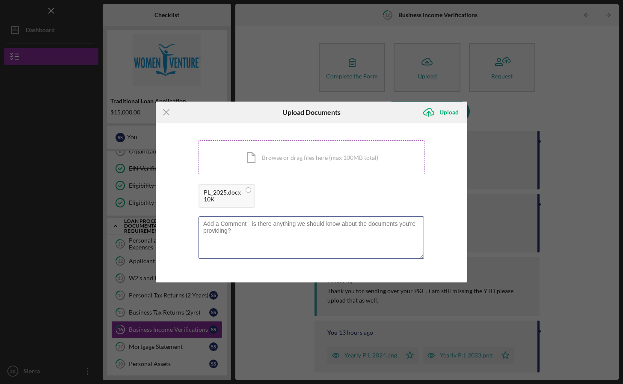
click at [301, 232] on textarea at bounding box center [312, 237] width 226 height 42
click at [453, 110] on div "Upload" at bounding box center [449, 112] width 19 height 17
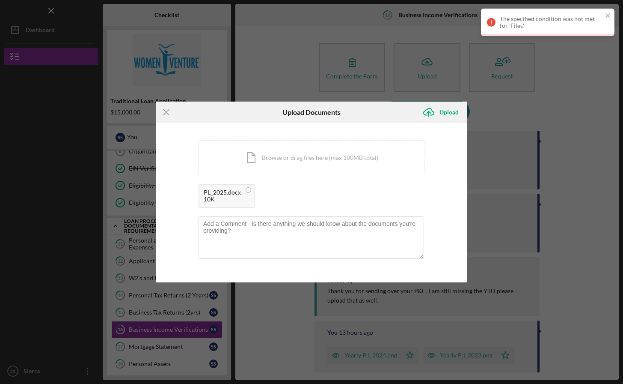
drag, startPoint x: 608, startPoint y: 14, endPoint x: 362, endPoint y: 332, distance: 401.9
click at [608, 14] on icon "close" at bounding box center [608, 15] width 6 height 7
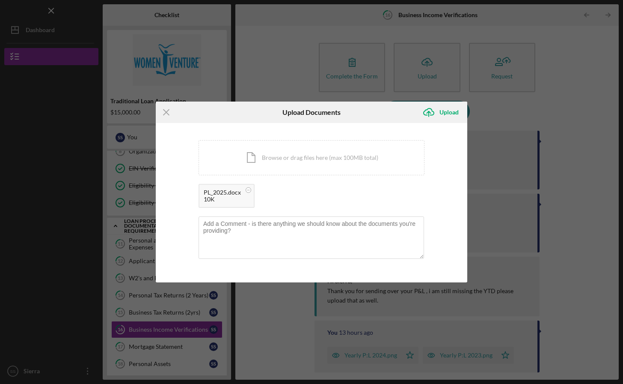
click at [447, 113] on div "Upload" at bounding box center [449, 112] width 19 height 17
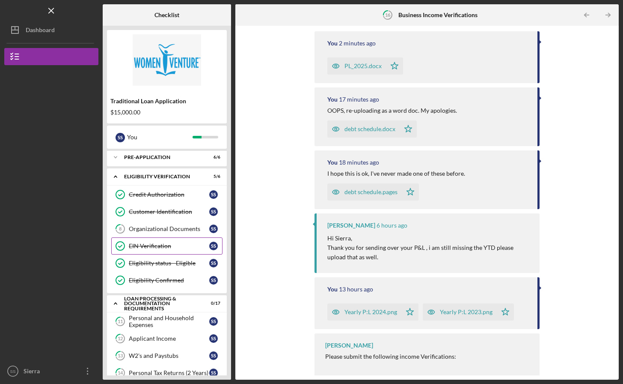
scroll to position [6, 0]
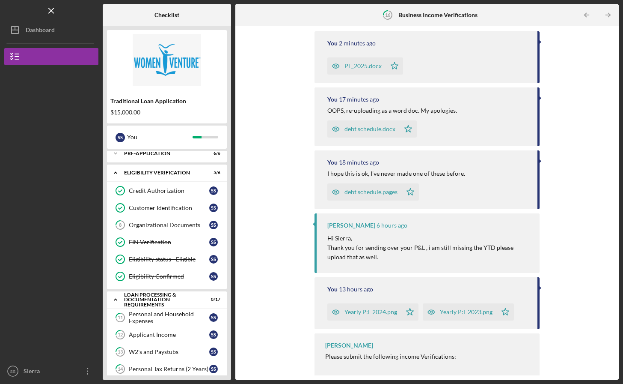
drag, startPoint x: 164, startPoint y: 227, endPoint x: 365, endPoint y: 332, distance: 226.4
click at [164, 227] on div "Organizational Documents" at bounding box center [169, 224] width 80 height 7
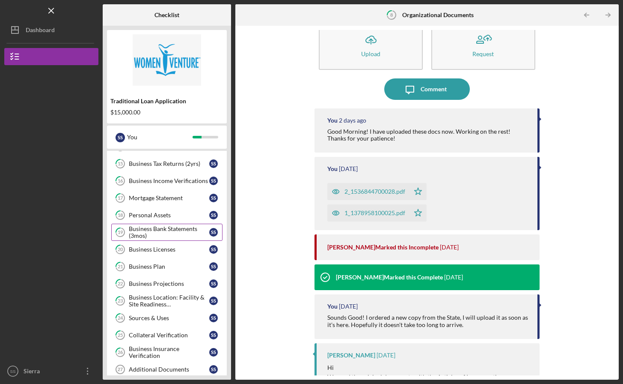
scroll to position [178, 0]
